Goal: Find specific page/section

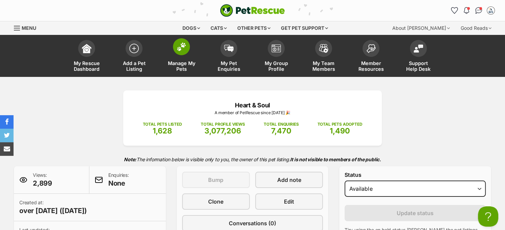
click at [181, 42] on img at bounding box center [181, 46] width 9 height 9
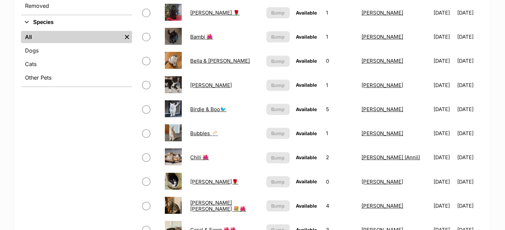
scroll to position [338, 0]
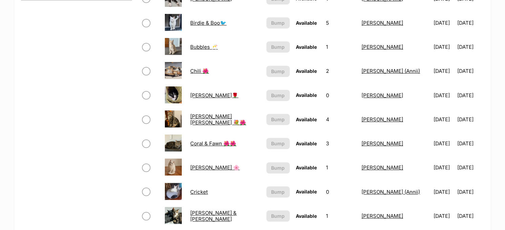
click at [202, 92] on link "Chloe🌹" at bounding box center [214, 95] width 48 height 6
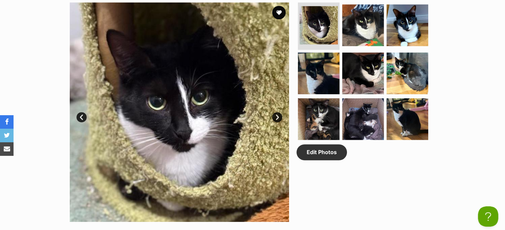
scroll to position [338, 0]
